Goal: Use online tool/utility: Utilize a website feature to perform a specific function

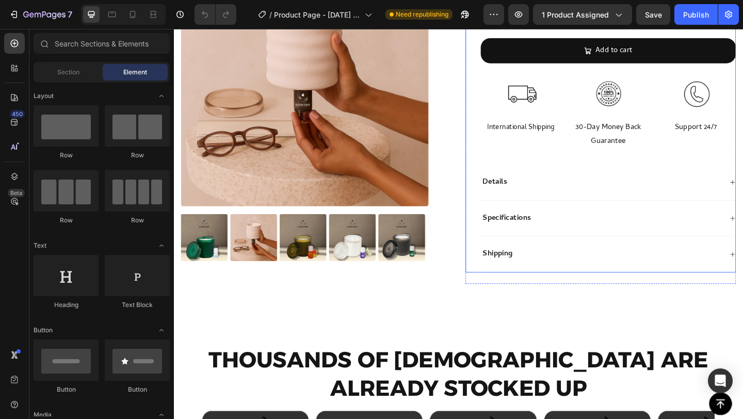
scroll to position [440, 0]
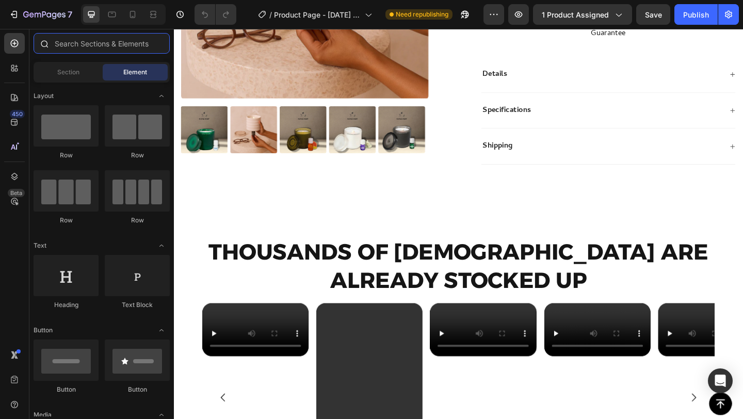
click at [87, 40] on input "text" at bounding box center [102, 43] width 136 height 21
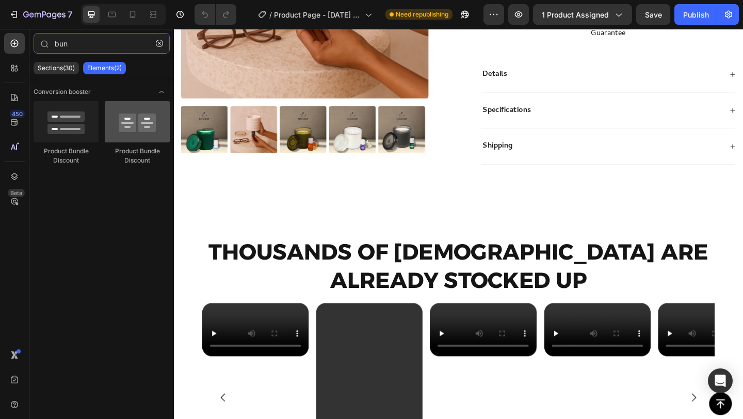
type input "bun"
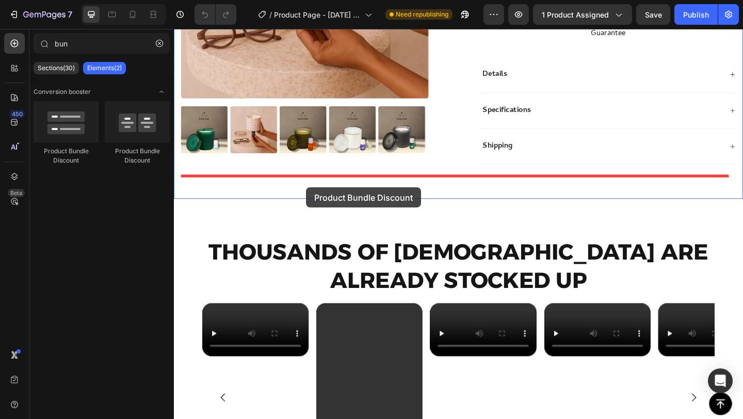
drag, startPoint x: 308, startPoint y: 159, endPoint x: 318, endPoint y: 201, distance: 43.4
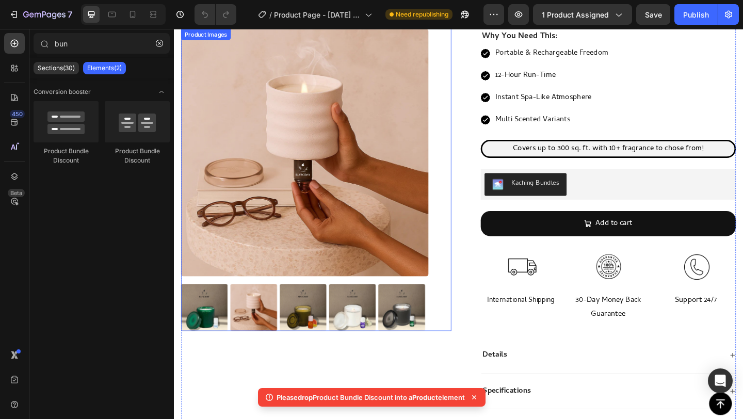
scroll to position [126, 0]
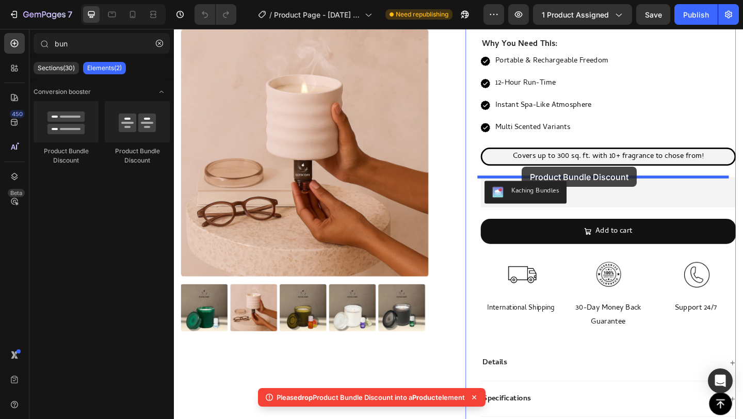
drag, startPoint x: 318, startPoint y: 154, endPoint x: 552, endPoint y: 179, distance: 235.1
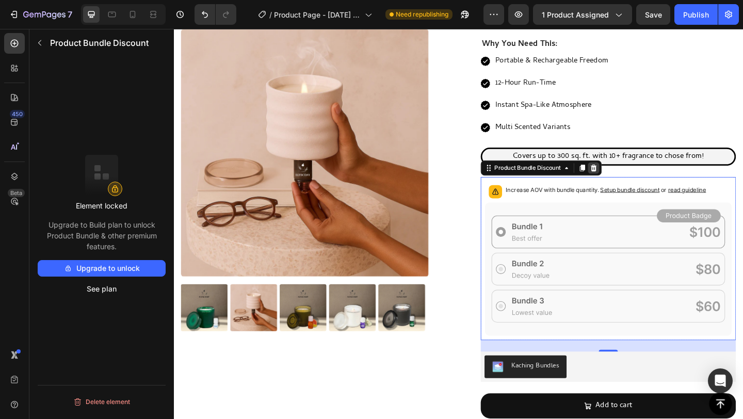
click at [628, 182] on icon at bounding box center [630, 179] width 7 height 7
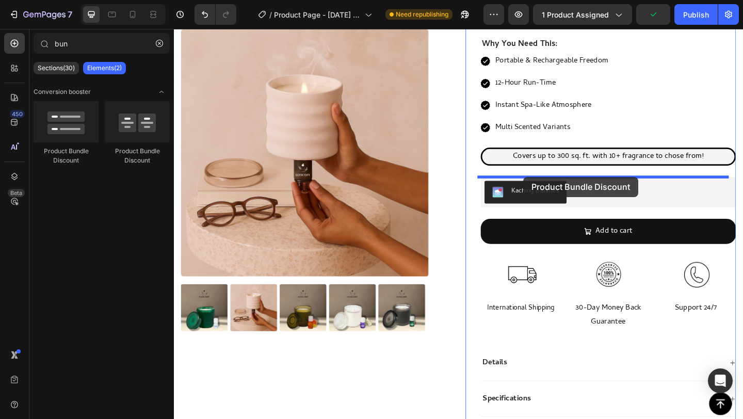
drag, startPoint x: 220, startPoint y: 155, endPoint x: 554, endPoint y: 190, distance: 336.2
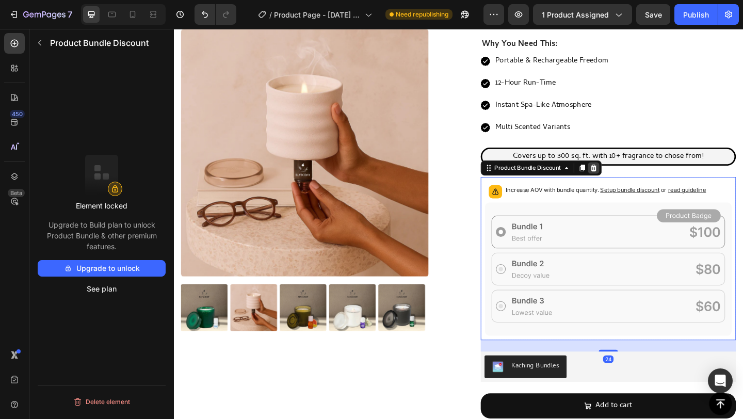
click at [628, 179] on icon at bounding box center [630, 179] width 7 height 7
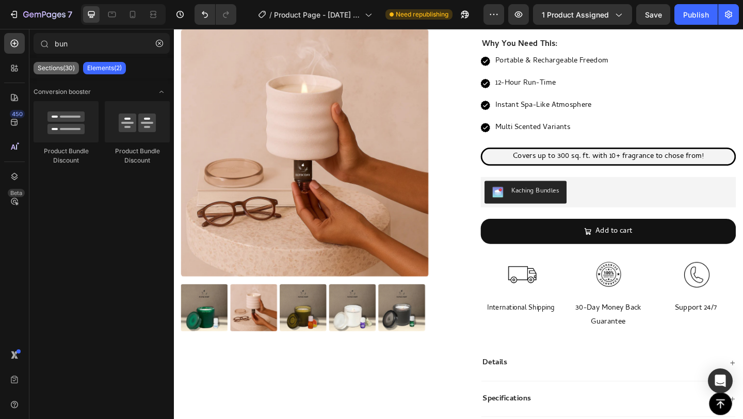
click at [59, 73] on div "Sections(30)" at bounding box center [56, 68] width 45 height 12
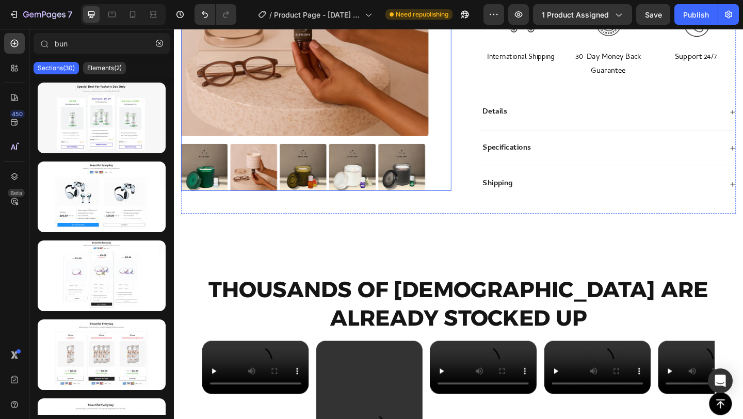
scroll to position [401, 0]
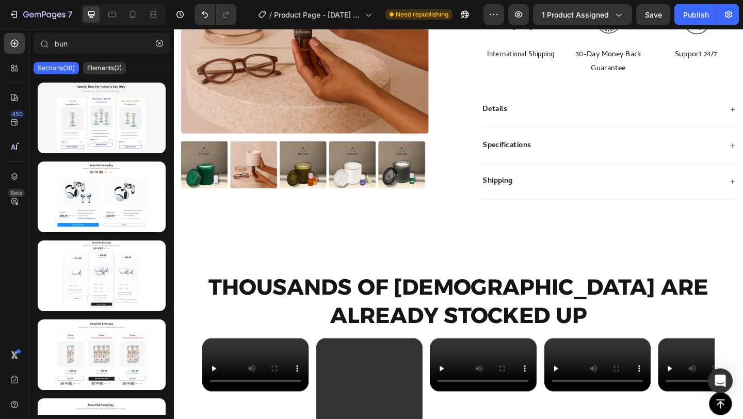
click at [56, 68] on p "Sections(30)" at bounding box center [56, 68] width 37 height 8
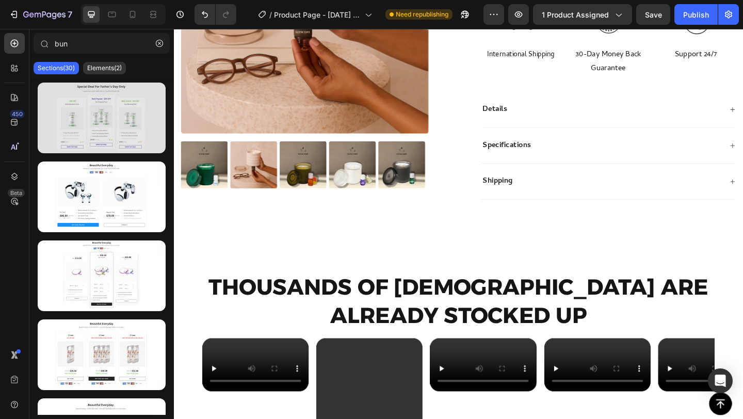
click at [106, 113] on div at bounding box center [102, 118] width 128 height 71
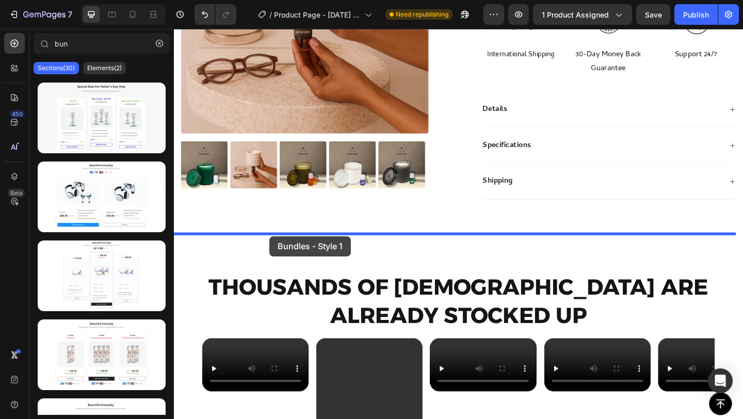
drag, startPoint x: 321, startPoint y: 186, endPoint x: 278, endPoint y: 248, distance: 75.6
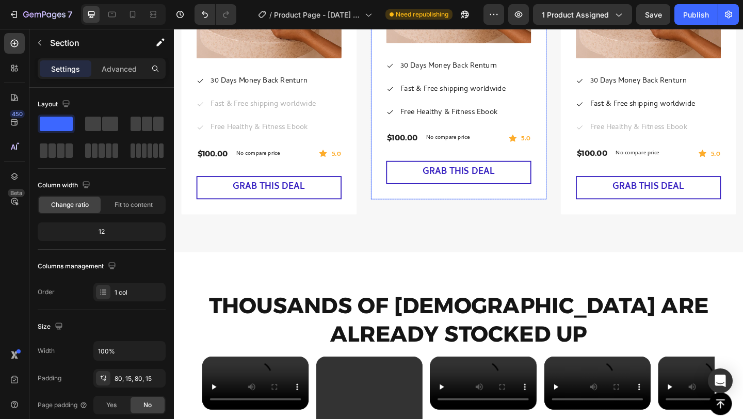
scroll to position [1122, 0]
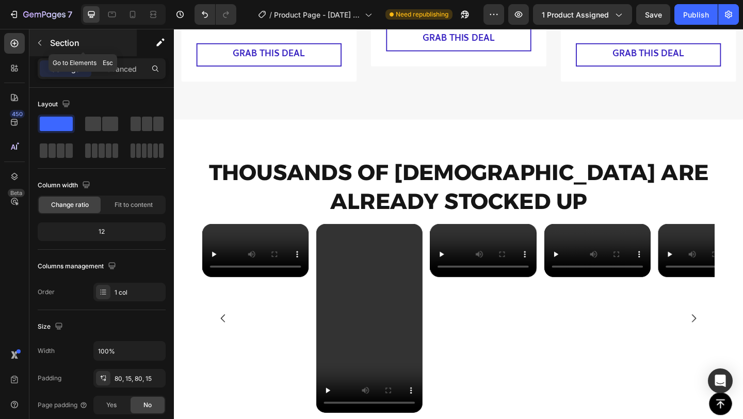
click at [42, 43] on icon "button" at bounding box center [40, 43] width 8 height 8
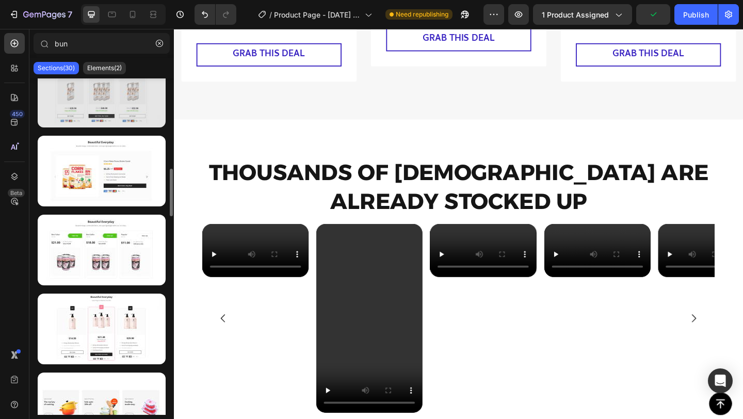
scroll to position [355, 0]
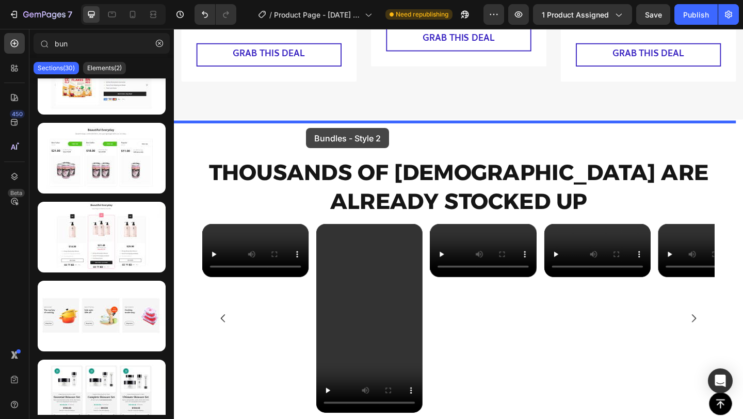
drag, startPoint x: 281, startPoint y: 276, endPoint x: 317, endPoint y: 137, distance: 143.4
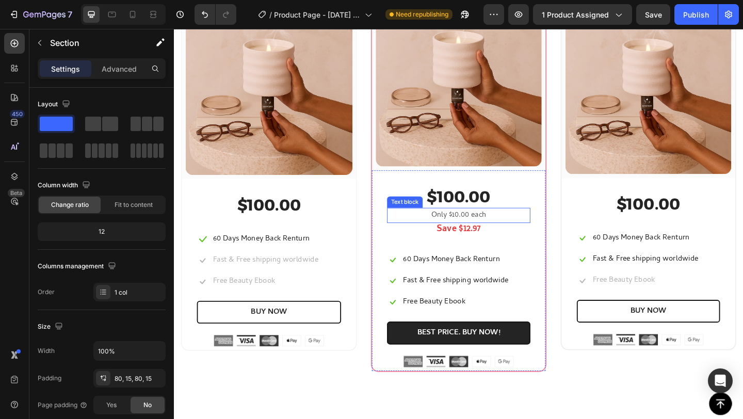
scroll to position [1391, 0]
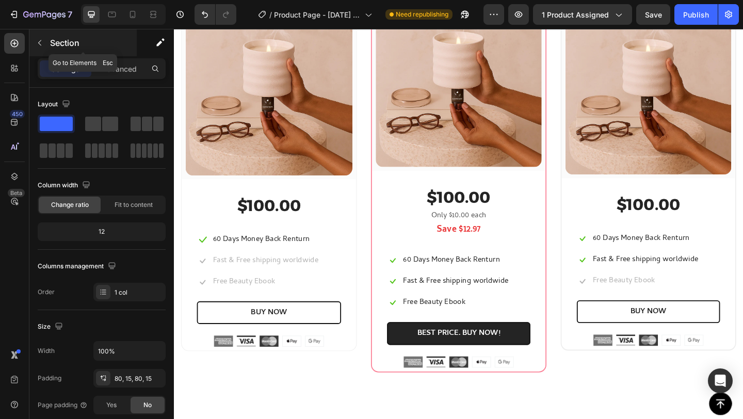
click at [50, 41] on p "Section" at bounding box center [92, 43] width 85 height 12
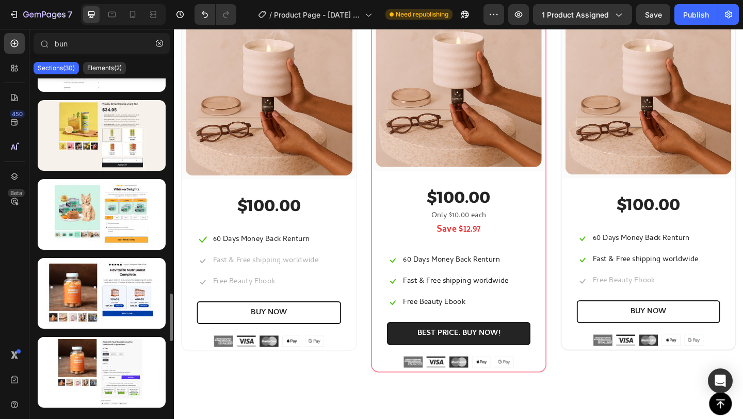
scroll to position [1072, 0]
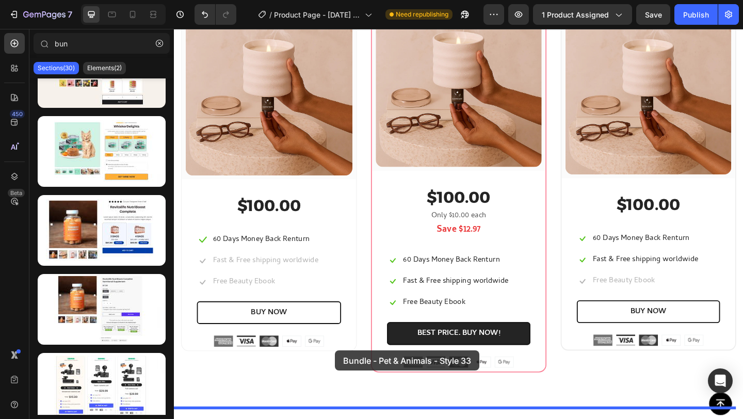
drag, startPoint x: 277, startPoint y: 184, endPoint x: 349, endPoint y: 379, distance: 207.5
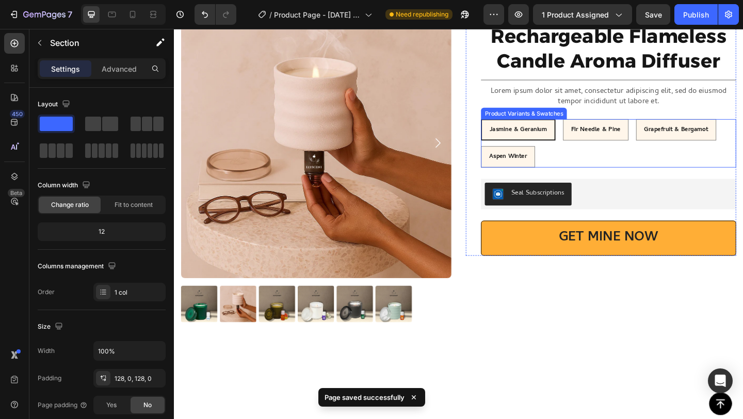
scroll to position [1898, 0]
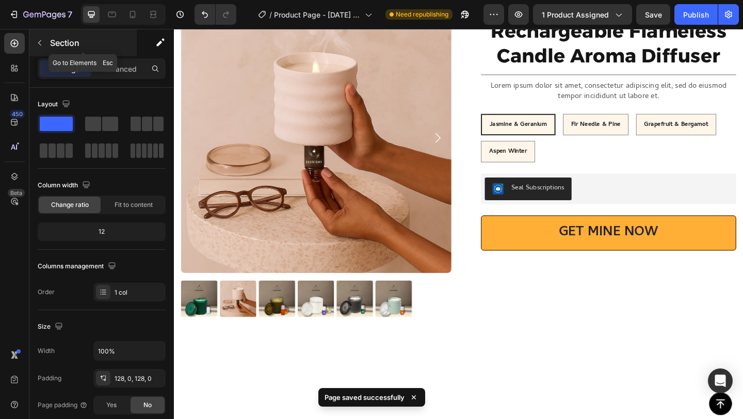
click at [47, 46] on button "button" at bounding box center [39, 43] width 17 height 17
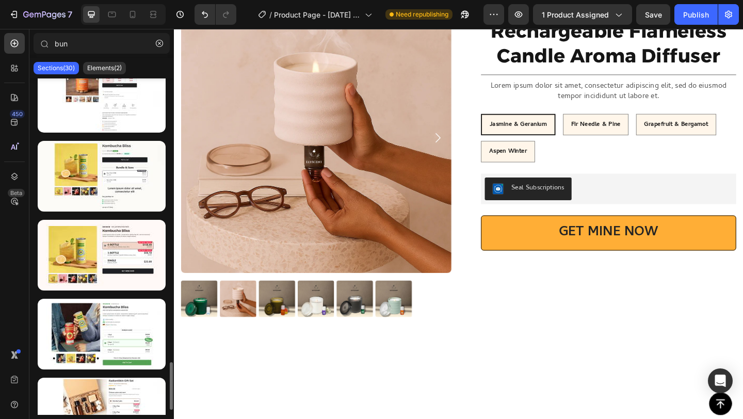
scroll to position [2028, 0]
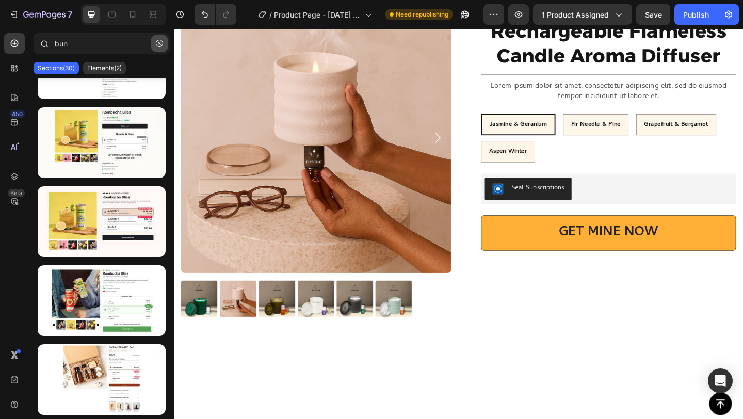
drag, startPoint x: 163, startPoint y: 44, endPoint x: 59, endPoint y: 56, distance: 104.5
click at [163, 44] on button "button" at bounding box center [159, 43] width 17 height 17
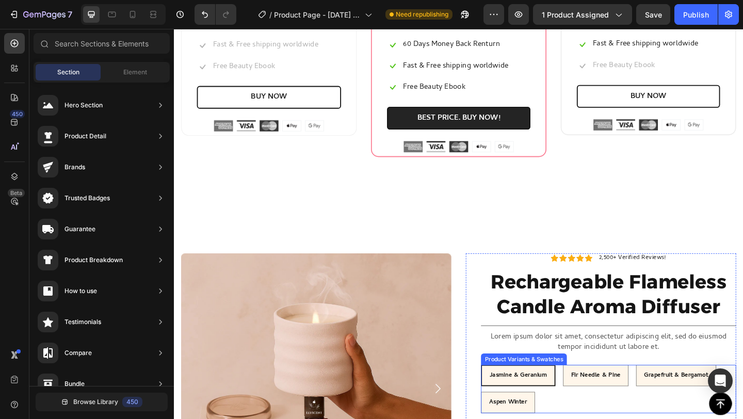
scroll to position [1625, 0]
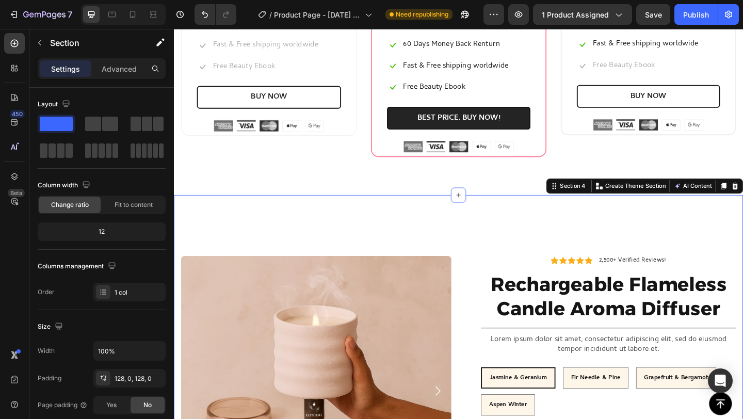
drag, startPoint x: 774, startPoint y: 197, endPoint x: 724, endPoint y: 201, distance: 49.8
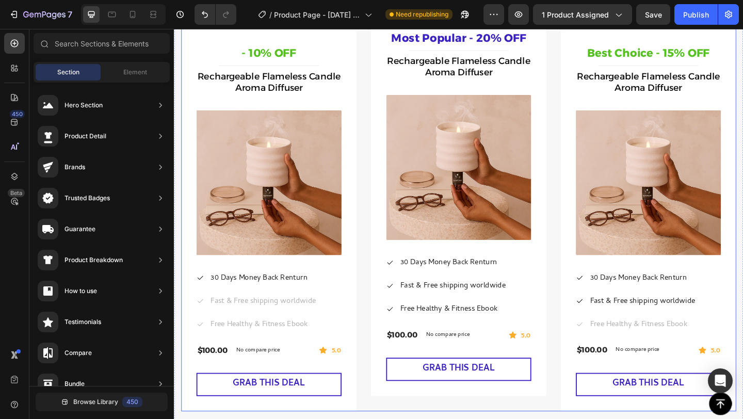
scroll to position [689, 0]
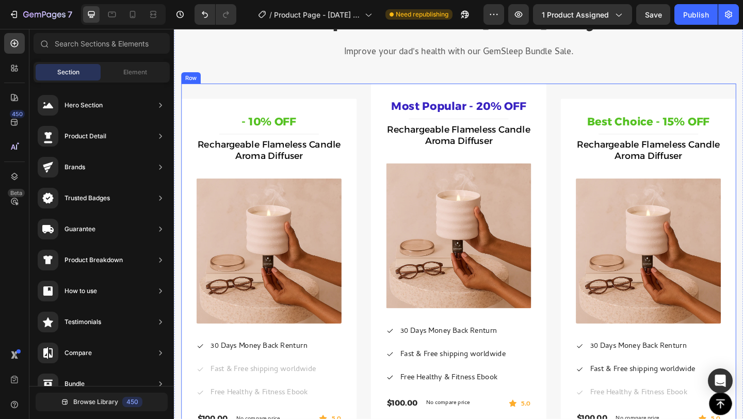
click at [599, 90] on div "Best Choice - 15% OFF Heading Title Line Rechargeable Flameless Candle Aroma Di…" at bounding box center [689, 303] width 191 height 431
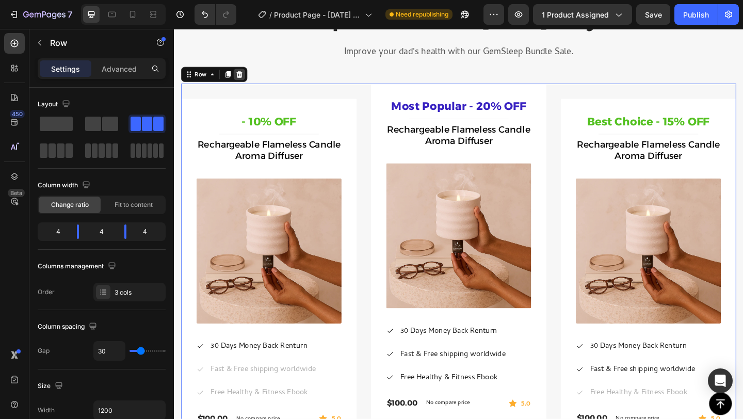
click at [248, 77] on icon at bounding box center [245, 78] width 8 height 8
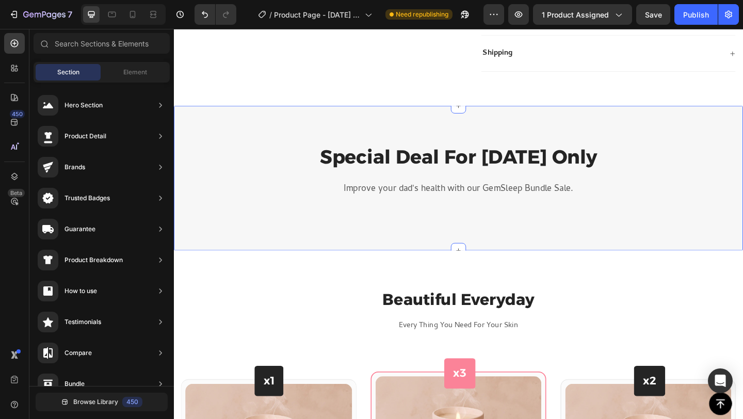
scroll to position [533, 0]
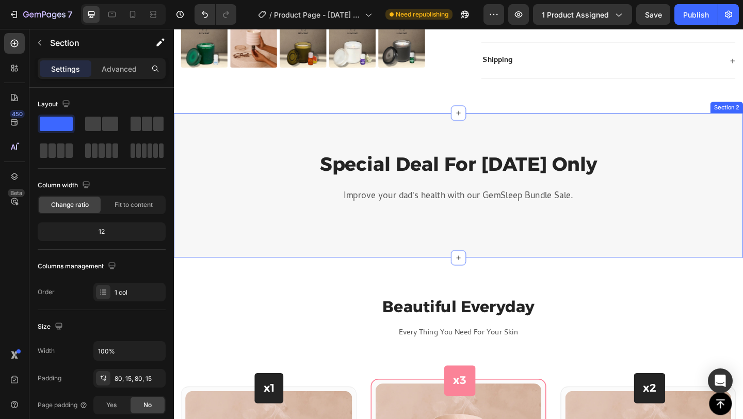
click at [545, 251] on div "Special Deal For [DATE] Only Heading Improve your dad's health with our GemSlee…" at bounding box center [483, 198] width 619 height 157
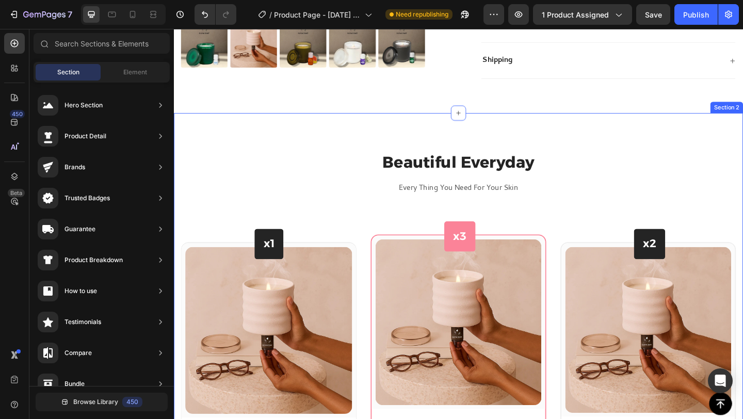
click at [518, 143] on div "Beautiful Everyday Heading Every Thing You Need For Your Skin Text block Row x1…" at bounding box center [483, 411] width 619 height 583
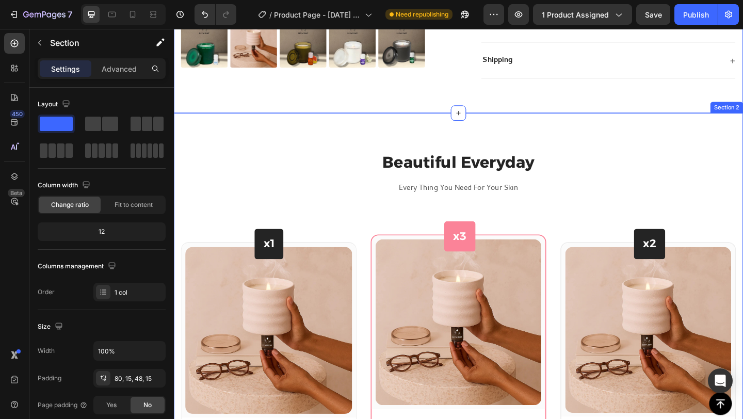
click at [399, 148] on div "Beautiful Everyday Heading Every Thing You Need For Your Skin Text block Row x1…" at bounding box center [483, 411] width 619 height 583
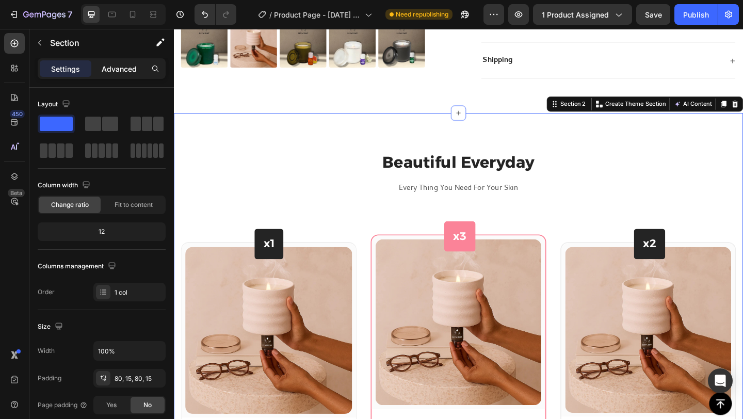
click at [106, 71] on p "Advanced" at bounding box center [119, 68] width 35 height 11
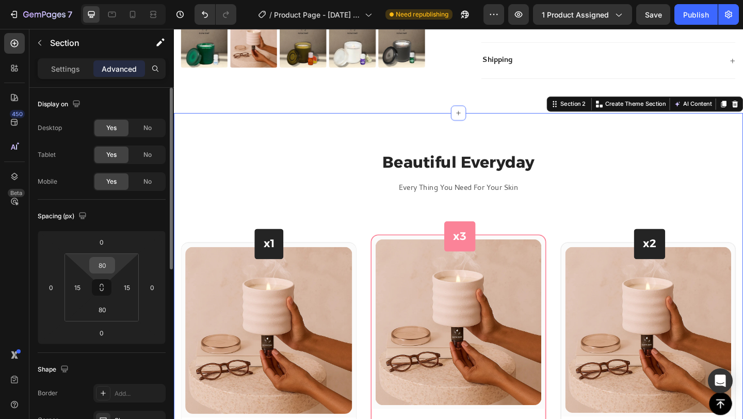
click at [104, 263] on input "80" at bounding box center [102, 264] width 21 height 15
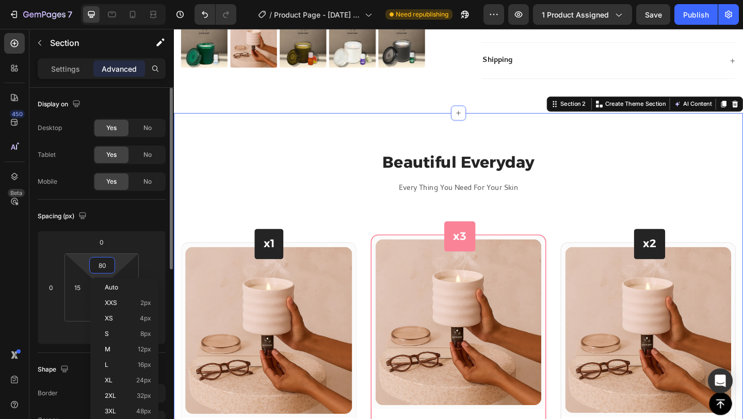
type input "0"
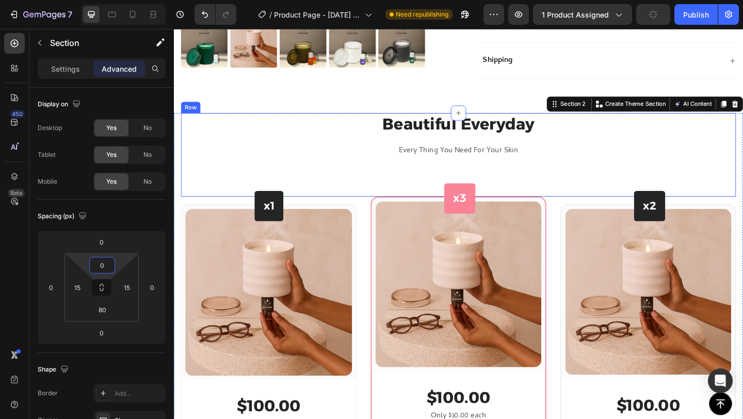
click at [321, 187] on div "Beautiful Everyday Heading Every Thing You Need For Your Skin Text block" at bounding box center [484, 165] width 604 height 91
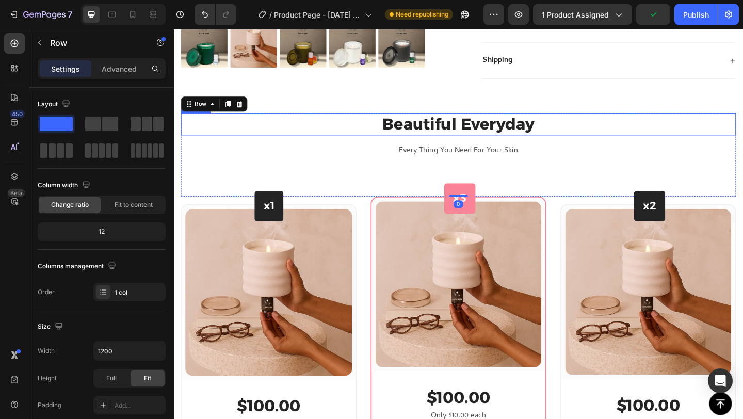
click at [426, 138] on p "Beautiful Everyday" at bounding box center [484, 132] width 602 height 22
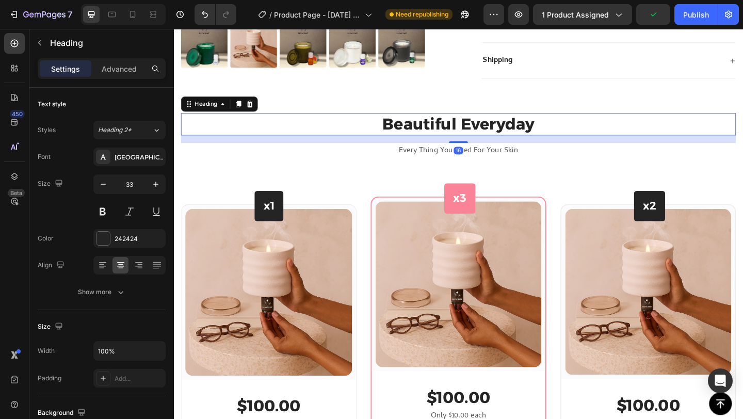
click at [448, 134] on p "Beautiful Everyday" at bounding box center [484, 132] width 602 height 22
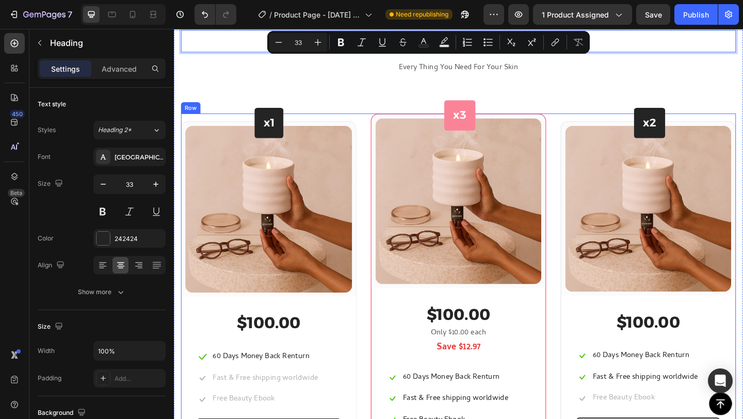
scroll to position [624, 0]
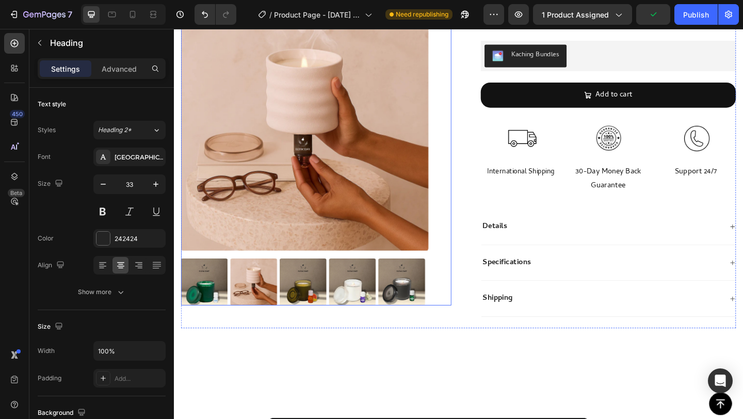
type input "16"
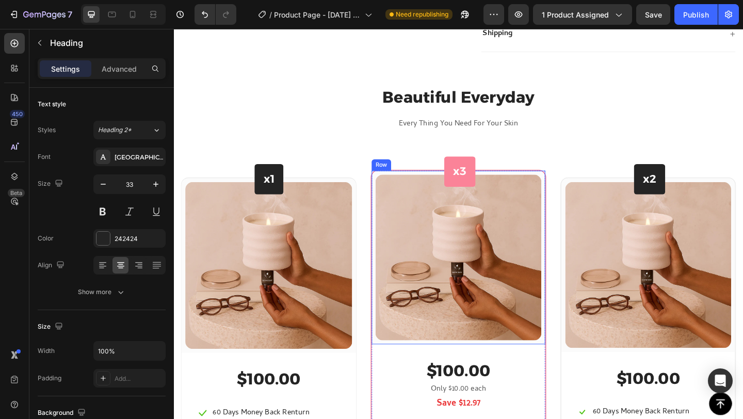
scroll to position [561, 0]
click at [490, 108] on p "Beautiful Everyday" at bounding box center [484, 104] width 602 height 22
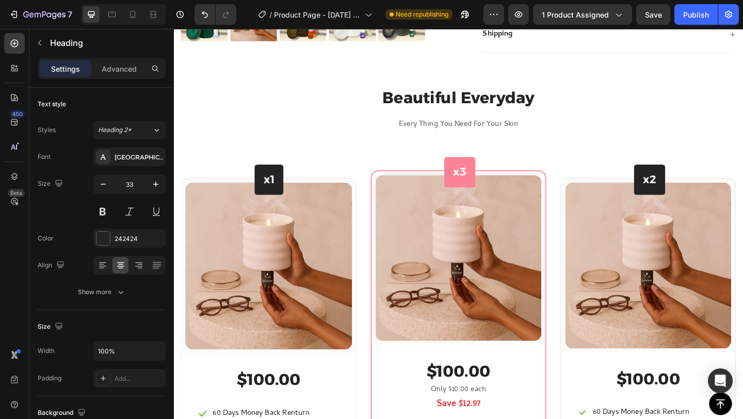
click at [545, 105] on p "Beautiful Everyday" at bounding box center [484, 104] width 602 height 22
click at [457, 111] on p "Beautiful Everyday" at bounding box center [484, 104] width 602 height 22
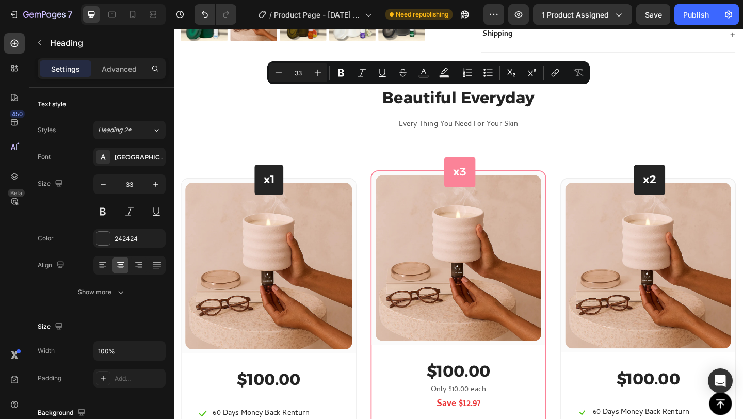
click at [498, 109] on p "Beautiful Everyday" at bounding box center [484, 104] width 602 height 22
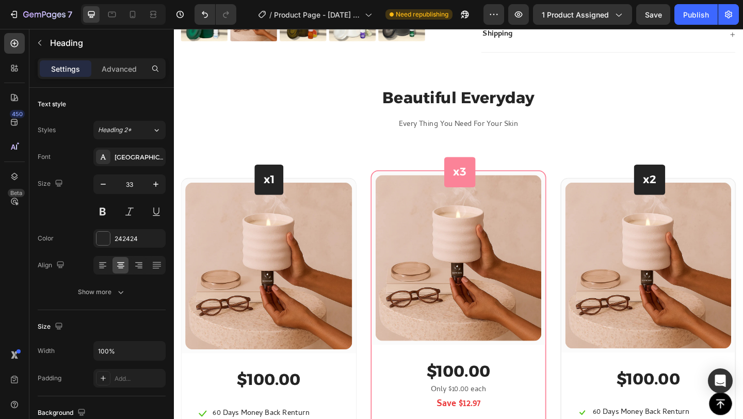
click at [484, 109] on p "Beautiful Everyday" at bounding box center [484, 104] width 602 height 22
drag, startPoint x: 481, startPoint y: 109, endPoint x: 427, endPoint y: 111, distance: 54.2
click at [427, 111] on p "Beautiful Everyday" at bounding box center [484, 104] width 602 height 22
drag, startPoint x: 536, startPoint y: 103, endPoint x: 428, endPoint y: 102, distance: 107.9
click at [428, 102] on p "BeaEveryday" at bounding box center [484, 104] width 602 height 22
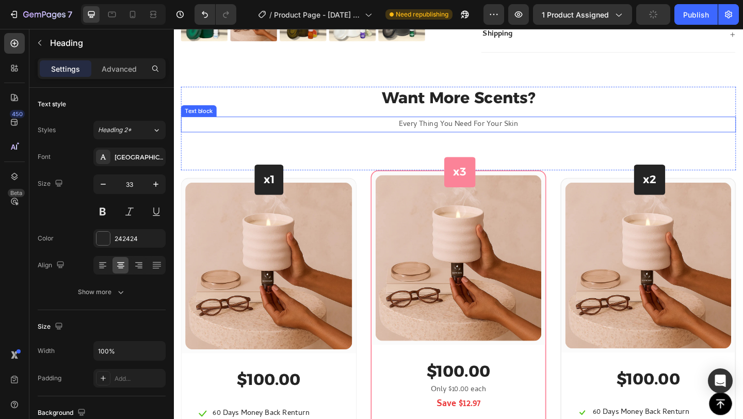
click at [453, 128] on p "Every Thing You Need For Your Skin" at bounding box center [484, 132] width 602 height 15
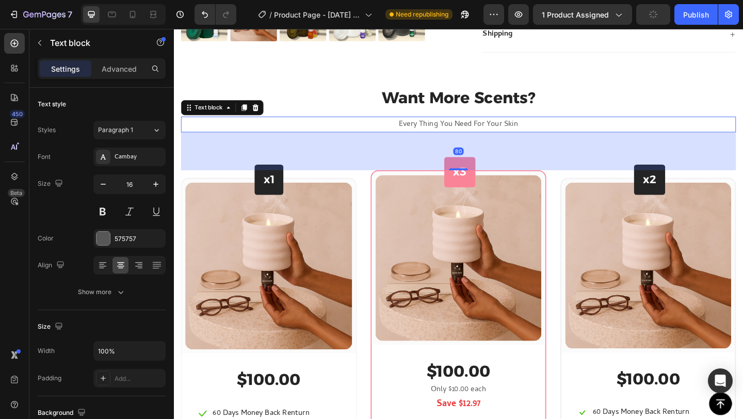
click at [491, 128] on p "Every Thing You Need For Your Skin" at bounding box center [484, 132] width 602 height 15
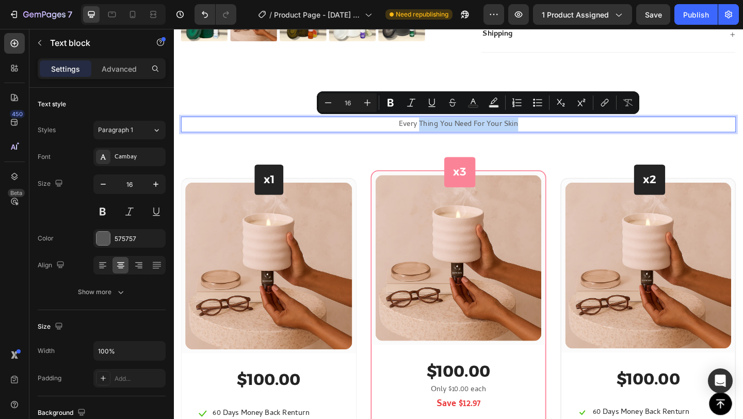
drag, startPoint x: 545, startPoint y: 129, endPoint x: 438, endPoint y: 132, distance: 107.9
click at [438, 132] on p "Every Thing You Need For Your Skin" at bounding box center [484, 132] width 602 height 15
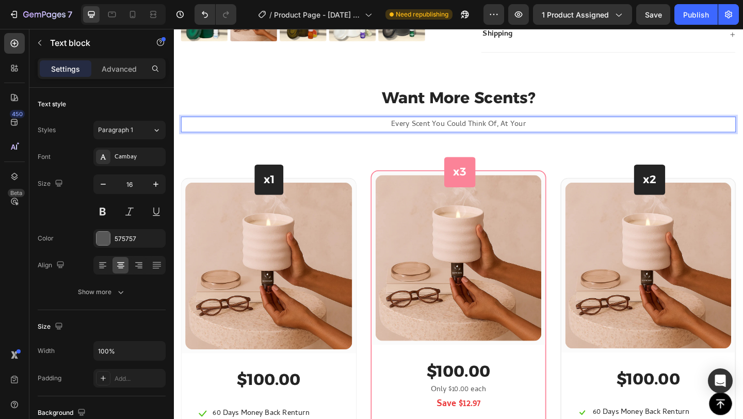
click at [524, 132] on p "Every Scent You Could Think Of, At Your" at bounding box center [484, 132] width 602 height 15
click at [579, 132] on p "Every Scent You Could Think Of Is At Your" at bounding box center [484, 132] width 602 height 15
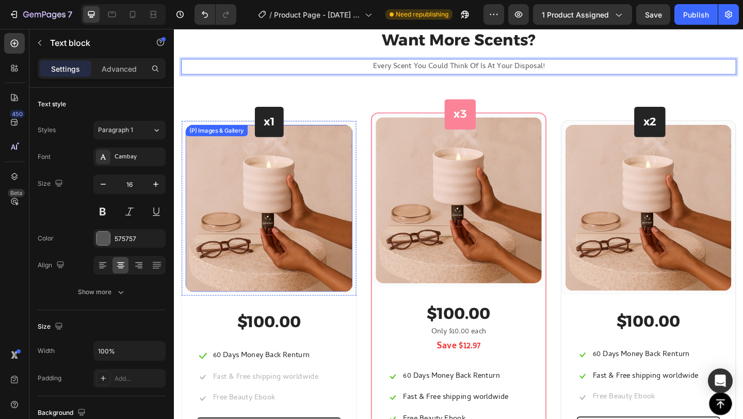
scroll to position [679, 0]
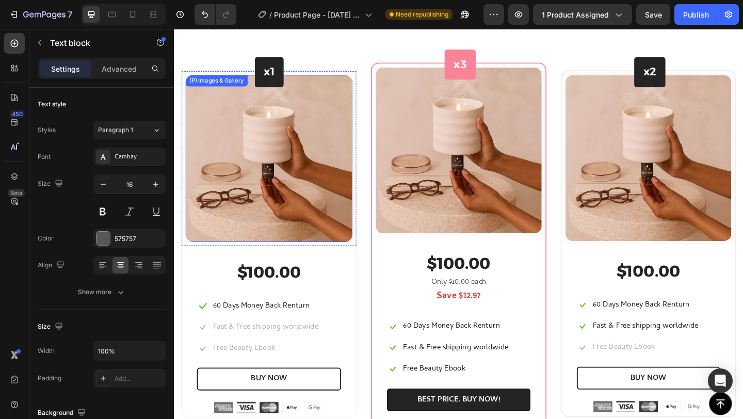
click at [309, 171] on img at bounding box center [277, 170] width 182 height 182
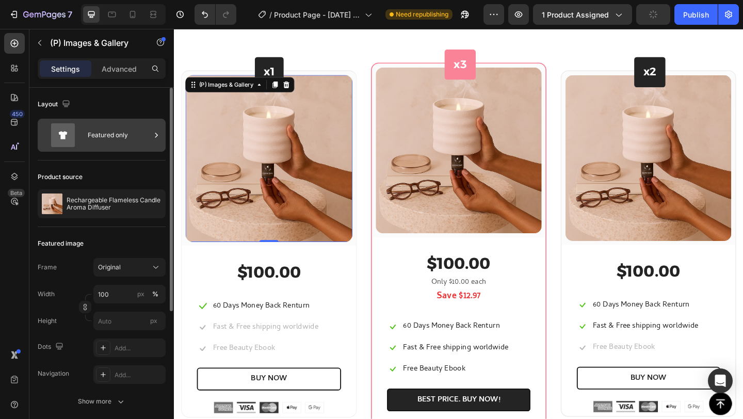
click at [112, 136] on div "Featured only" at bounding box center [119, 135] width 63 height 24
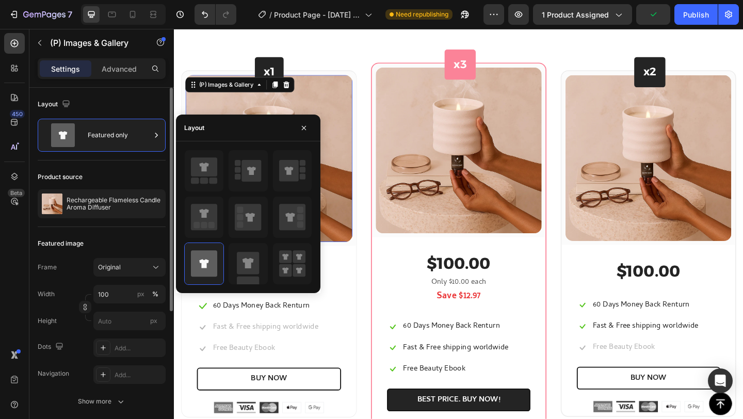
click at [115, 95] on div "Layout Featured only" at bounding box center [102, 124] width 128 height 73
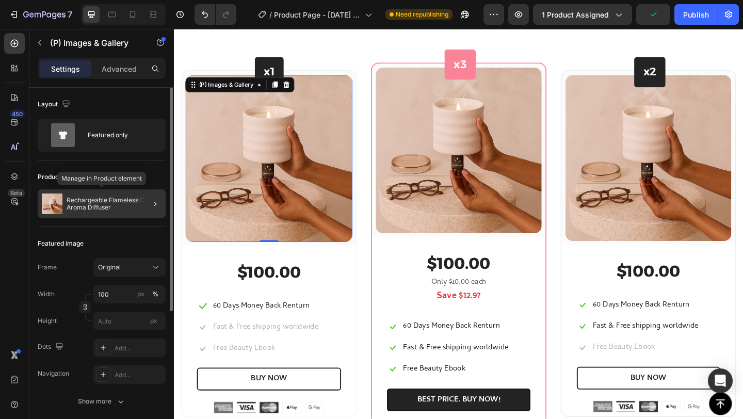
click at [105, 199] on p "Rechargeable Flameless Candle Aroma Diffuser" at bounding box center [114, 204] width 95 height 14
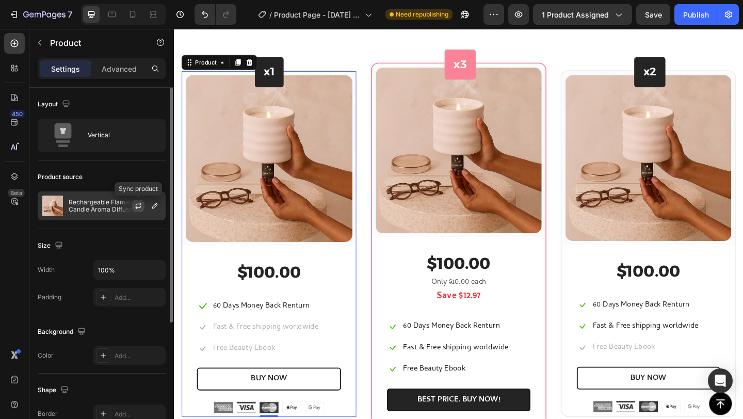
click at [140, 207] on icon "button" at bounding box center [138, 206] width 8 height 8
click at [153, 207] on icon "button" at bounding box center [155, 206] width 8 height 8
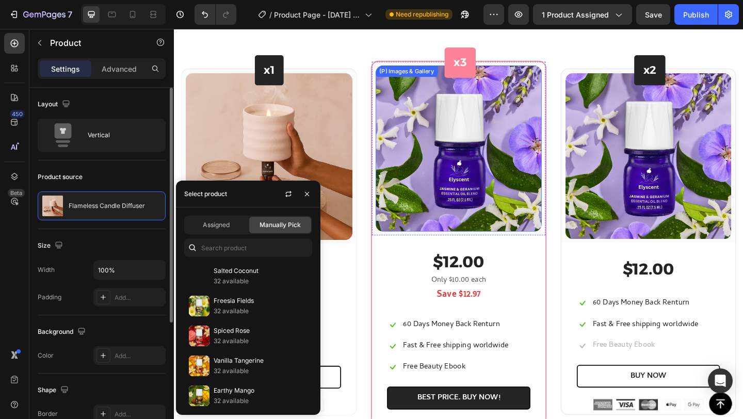
scroll to position [673, 0]
